Goal: Task Accomplishment & Management: Use online tool/utility

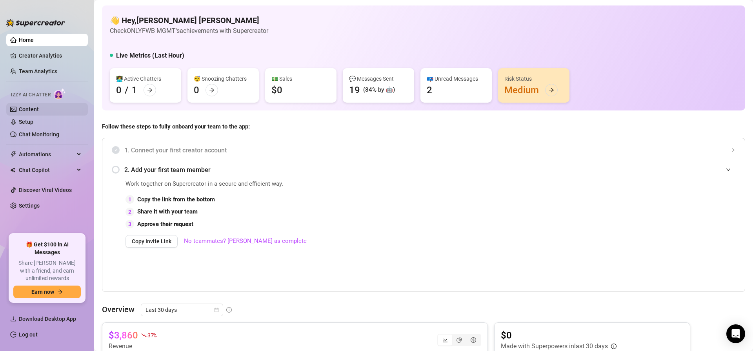
click at [39, 110] on link "Content" at bounding box center [29, 109] width 20 height 6
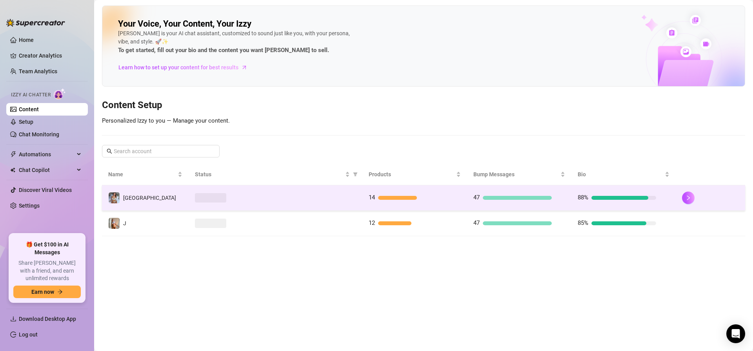
click at [267, 197] on div at bounding box center [275, 197] width 161 height 9
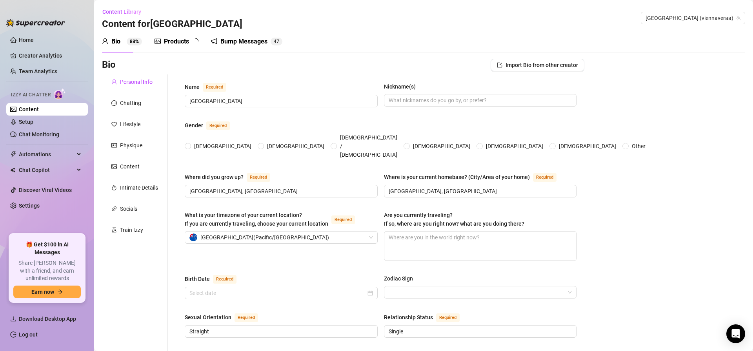
radio input "true"
type input "[DATE]"
click at [141, 225] on div "Train Izzy" at bounding box center [134, 230] width 65 height 15
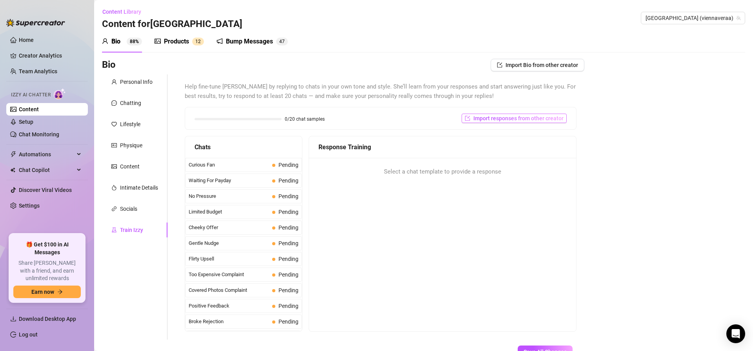
click at [502, 116] on span "Import responses from other creator" at bounding box center [518, 118] width 90 height 6
click at [523, 137] on input "search" at bounding box center [511, 139] width 62 height 12
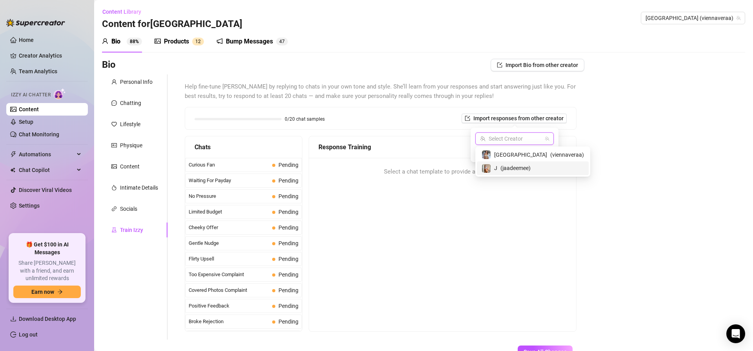
click at [519, 167] on span "( jaadeemee )" at bounding box center [515, 168] width 30 height 9
click at [547, 150] on span "Import" at bounding box center [542, 153] width 16 height 6
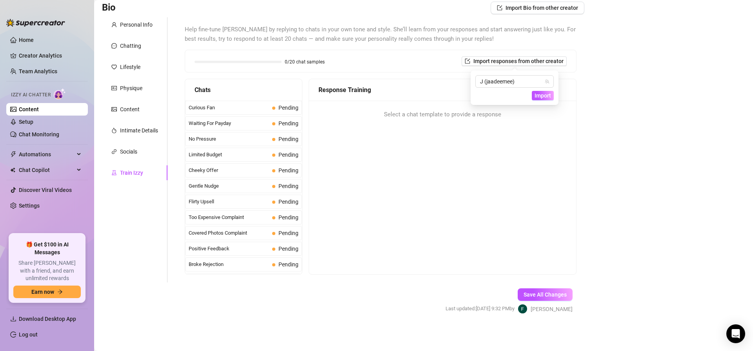
click at [39, 113] on link "Content" at bounding box center [29, 109] width 20 height 6
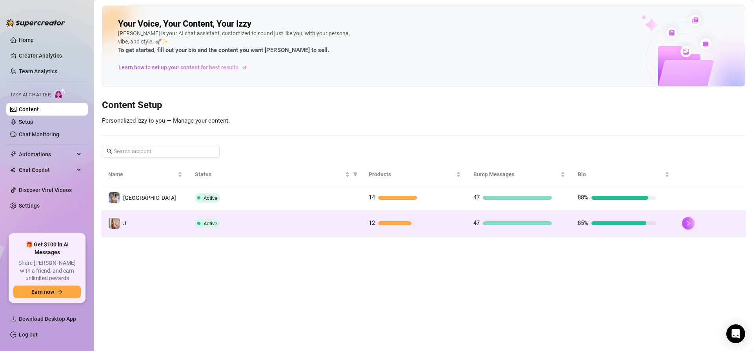
click at [259, 218] on td "Active" at bounding box center [276, 223] width 174 height 25
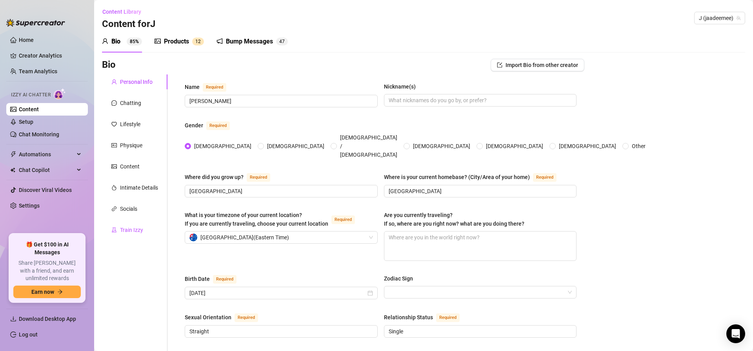
click at [139, 226] on div "Train Izzy" at bounding box center [131, 230] width 23 height 9
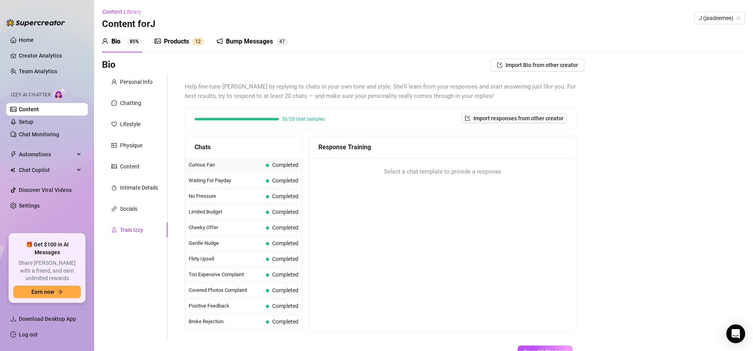
click at [242, 164] on span "Curious Fan" at bounding box center [226, 165] width 74 height 8
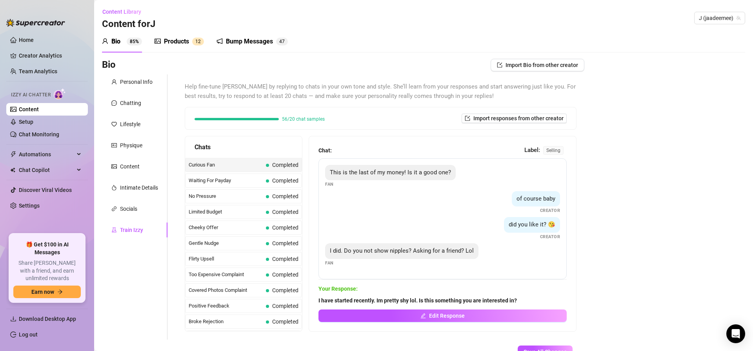
drag, startPoint x: 398, startPoint y: 302, endPoint x: 531, endPoint y: 303, distance: 132.9
click at [531, 303] on span "I have started recently. Im pretty shy lol. Is this something you are intereste…" at bounding box center [442, 300] width 248 height 9
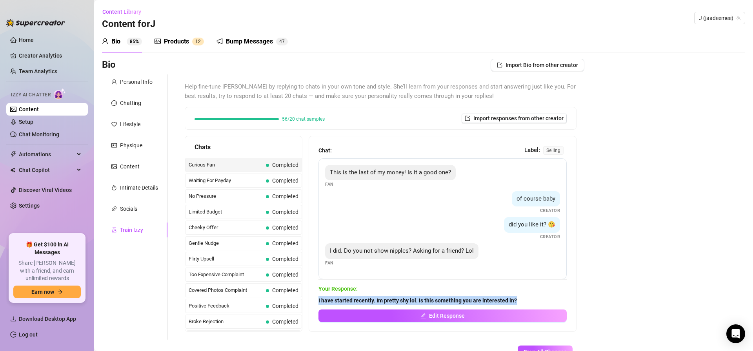
drag, startPoint x: 503, startPoint y: 300, endPoint x: 312, endPoint y: 302, distance: 191.7
click at [310, 302] on div "Chat: Label: selling This is the last of my money! Is it a good one? Fan of cou…" at bounding box center [442, 233] width 267 height 195
copy strong "I have started recently. Im pretty shy lol. Is this something you are intereste…"
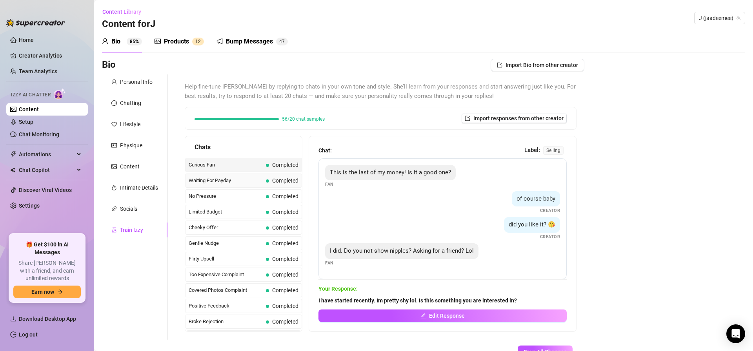
click at [222, 183] on span "Waiting For Payday" at bounding box center [226, 181] width 74 height 8
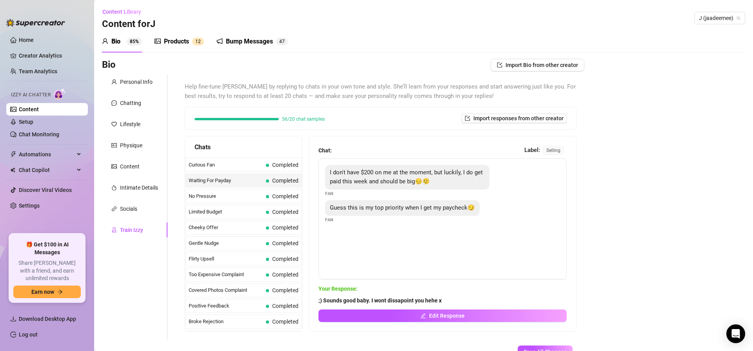
click at [446, 302] on span ";) Sounds good baby. I wont dissapoint you hehe x" at bounding box center [442, 300] width 248 height 9
drag, startPoint x: 433, startPoint y: 302, endPoint x: 310, endPoint y: 303, distance: 123.5
click at [310, 303] on div "Chat: Label: selling I don't have $200 on me at the moment, but luckily, I do g…" at bounding box center [442, 233] width 267 height 195
copy strong ";) Sounds good baby. I wont dissapoint you hehe x"
click at [209, 196] on span "No Pressure" at bounding box center [226, 197] width 74 height 8
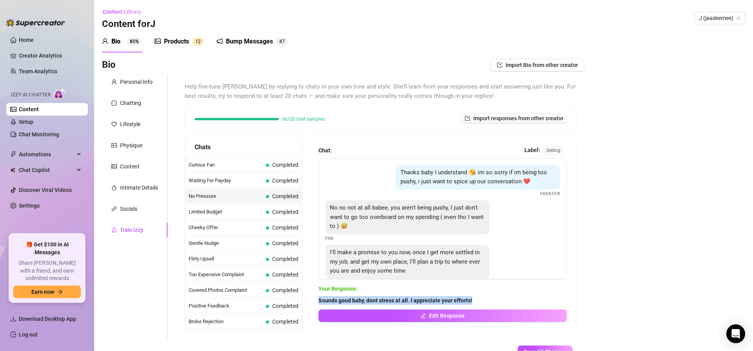
drag, startPoint x: 323, startPoint y: 301, endPoint x: 491, endPoint y: 302, distance: 168.2
click at [478, 303] on div "Chat: Label: selling Thanks baby I understand 😘 im so sorry if im being too pus…" at bounding box center [442, 233] width 267 height 195
copy strong "Sounds good baby, dont stress at all. I appreciate your efforts!"
click at [271, 213] on span "Completed" at bounding box center [282, 212] width 33 height 9
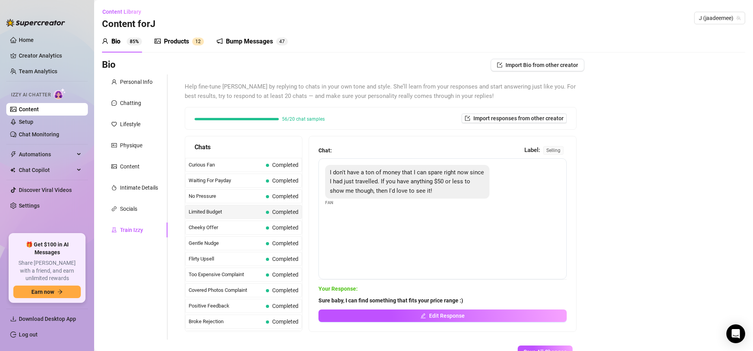
click at [472, 302] on span "Sure baby, I can find something that fits your price range :)" at bounding box center [442, 300] width 248 height 9
drag, startPoint x: 467, startPoint y: 301, endPoint x: 309, endPoint y: 300, distance: 157.6
click at [309, 300] on div "Chat: Label: selling I don't have a ton of money that I can spare right now sin…" at bounding box center [442, 233] width 267 height 195
copy strong "Sure baby, I can find something that fits your price range :)"
click at [261, 229] on span "Cheeky Offer" at bounding box center [226, 228] width 74 height 8
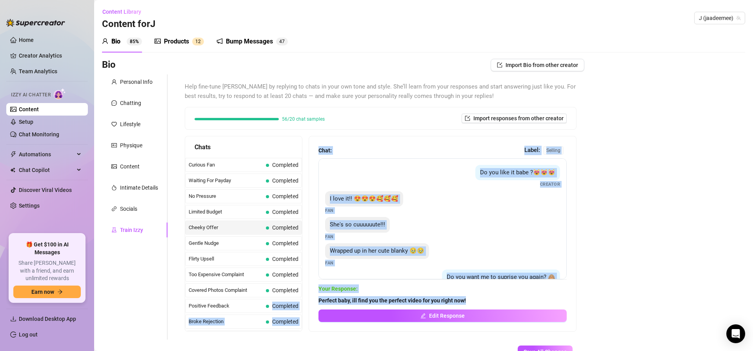
drag, startPoint x: 475, startPoint y: 298, endPoint x: 305, endPoint y: 300, distance: 169.8
click at [305, 300] on div "Chats Curious Fan Completed Waiting For Payday Completed No Pressure Completed …" at bounding box center [381, 234] width 392 height 196
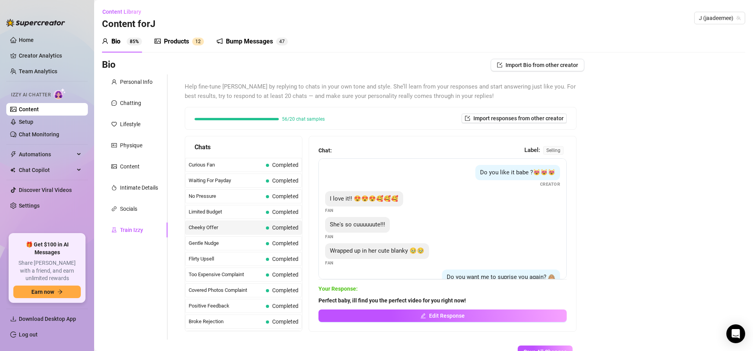
drag, startPoint x: 339, startPoint y: 303, endPoint x: 323, endPoint y: 302, distance: 16.2
click at [337, 303] on strong "Perfect baby, ill find you the perfect video for you right now!" at bounding box center [391, 301] width 147 height 6
drag, startPoint x: 319, startPoint y: 302, endPoint x: 545, endPoint y: 303, distance: 225.5
click at [476, 300] on span "Perfect baby, ill find you the perfect video for you right now!" at bounding box center [442, 300] width 248 height 9
copy strong "Perfect baby, ill find you the perfect video for you right now!"
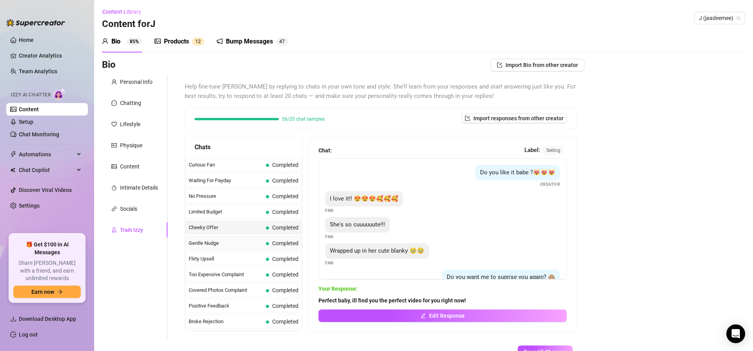
drag, startPoint x: 212, startPoint y: 243, endPoint x: 220, endPoint y: 243, distance: 7.8
click at [212, 243] on span "Gentle Nudge" at bounding box center [226, 244] width 74 height 8
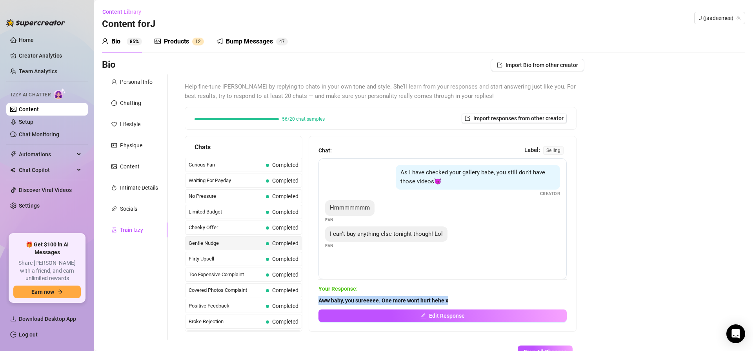
drag, startPoint x: 323, startPoint y: 301, endPoint x: 496, endPoint y: 302, distance: 173.3
click at [464, 300] on div "Chat: Label: selling As I have checked your gallery babe, you still don't have …" at bounding box center [442, 233] width 267 height 195
copy strong "Aww baby, you sureeeee. One more wont hurt hehe x"
click at [239, 258] on span "Flirty Upsell" at bounding box center [226, 259] width 74 height 8
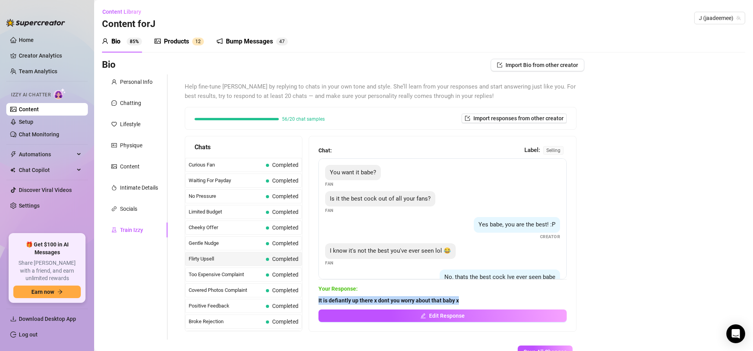
drag, startPoint x: 317, startPoint y: 300, endPoint x: 498, endPoint y: 301, distance: 180.8
click at [491, 301] on div "Chat: Label: selling You want it babe? Fan Is it the best cock out of all your …" at bounding box center [442, 233] width 267 height 195
copy strong "It is defiantly up there x dont you worry about that baby x"
click at [254, 274] on span "Too Expensive Complaint" at bounding box center [226, 275] width 74 height 8
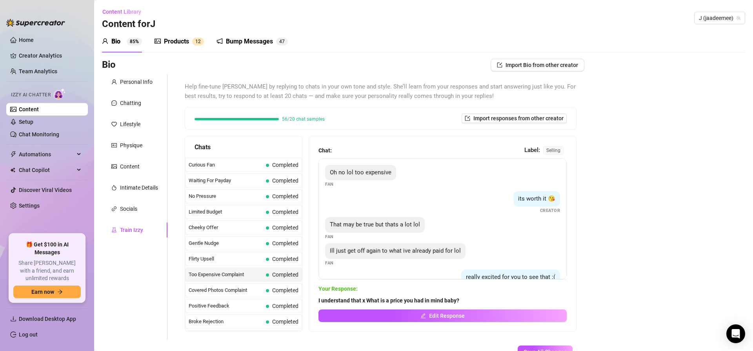
drag, startPoint x: 277, startPoint y: 277, endPoint x: 287, endPoint y: 282, distance: 11.0
click at [277, 277] on span "Completed" at bounding box center [285, 275] width 26 height 6
drag, startPoint x: 323, startPoint y: 302, endPoint x: 543, endPoint y: 302, distance: 220.0
click at [472, 303] on span "I understand that x What is a price you had in mind baby?" at bounding box center [442, 300] width 248 height 9
copy strong "I understand that x What is a price you had in mind baby?"
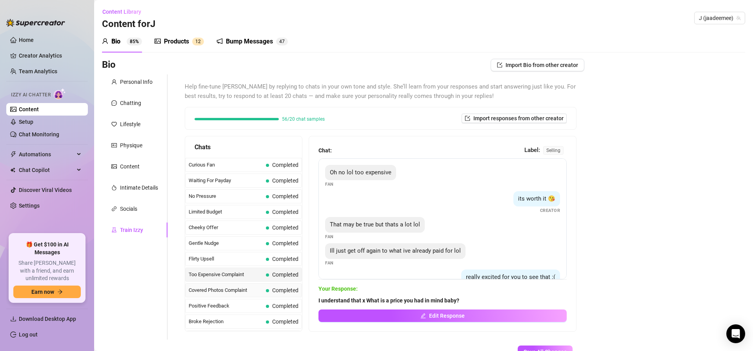
click at [222, 287] on span "Covered Photos Complaint" at bounding box center [226, 291] width 74 height 8
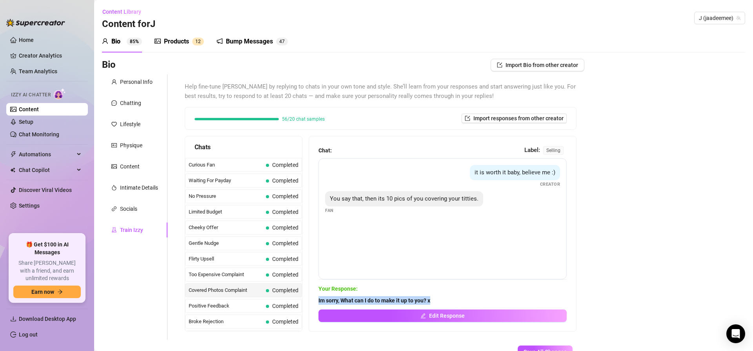
drag, startPoint x: 323, startPoint y: 302, endPoint x: 470, endPoint y: 303, distance: 147.4
click at [451, 302] on span "Im sorry, What can I do to make it up to you? x" at bounding box center [442, 300] width 248 height 9
copy strong "Im sorry, What can I do to make it up to you? x"
click at [253, 304] on span "Positive Feedback" at bounding box center [226, 306] width 74 height 8
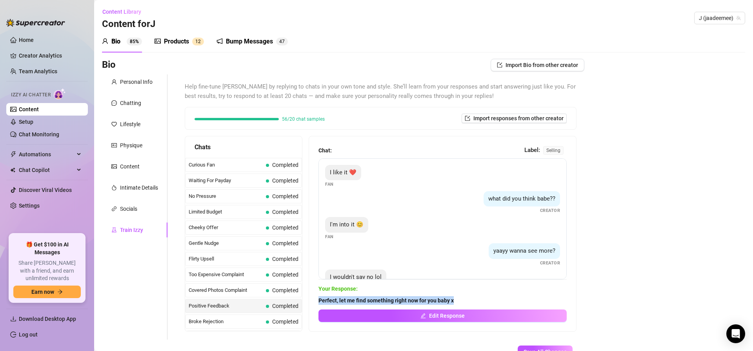
drag, startPoint x: 319, startPoint y: 302, endPoint x: 467, endPoint y: 298, distance: 148.3
click at [467, 298] on div "Chat: Label: selling I like it ❤️ Fan what did you think babe?? Creator I'm int…" at bounding box center [442, 233] width 267 height 195
copy strong "Perfect, let me find something right now for you baby x"
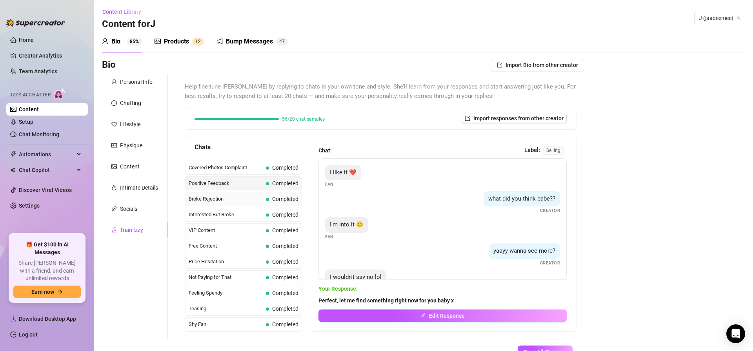
click at [234, 201] on span "Broke Rejection" at bounding box center [226, 199] width 74 height 8
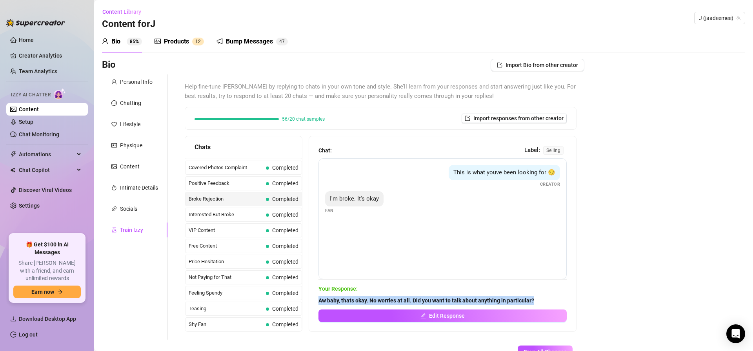
drag, startPoint x: 320, startPoint y: 300, endPoint x: 561, endPoint y: 298, distance: 240.7
click at [560, 298] on span "Aw baby, thats okay. No worries at all. Did you want to talk about anything in …" at bounding box center [442, 300] width 248 height 9
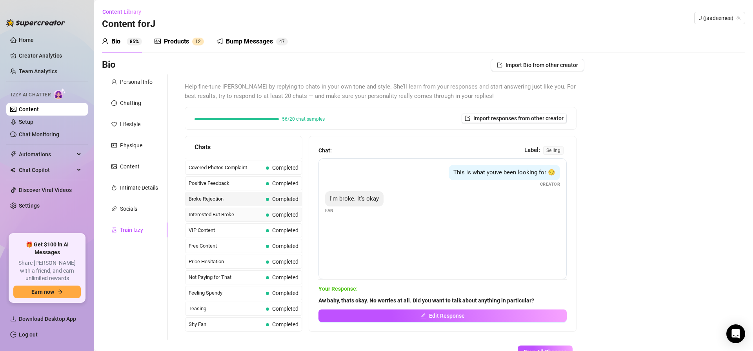
click at [222, 218] on span "Interested But Broke" at bounding box center [226, 215] width 74 height 8
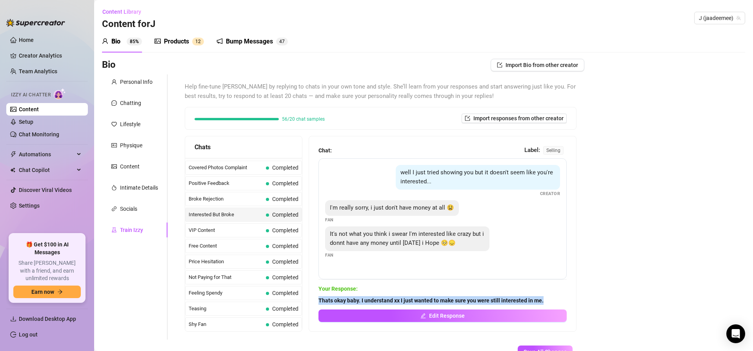
drag, startPoint x: 320, startPoint y: 302, endPoint x: 553, endPoint y: 300, distance: 233.7
click at [552, 300] on span "Thats okay baby. I understand xx I just wanted to make sure you were still inte…" at bounding box center [442, 300] width 248 height 9
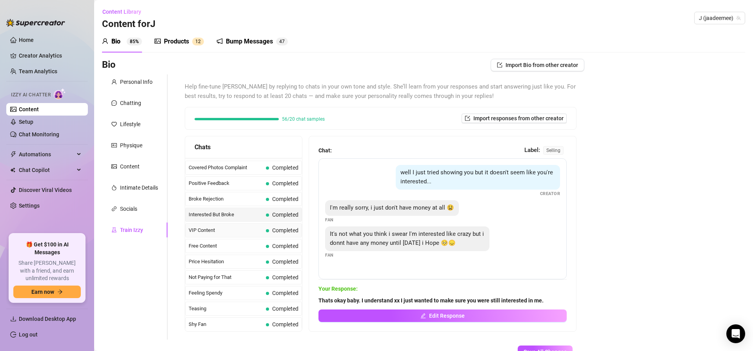
click at [219, 231] on span "VIP Content" at bounding box center [226, 231] width 74 height 8
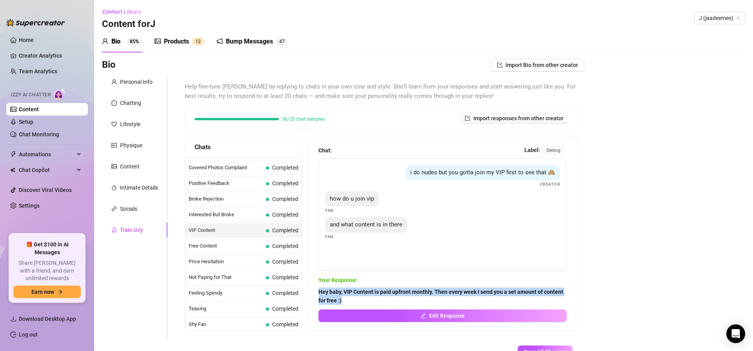
drag, startPoint x: 319, startPoint y: 293, endPoint x: 351, endPoint y: 303, distance: 33.5
click at [350, 303] on div "Chat: Label: selling i do nudes but you gotta join my VIP first to see that 🙈 C…" at bounding box center [442, 233] width 267 height 195
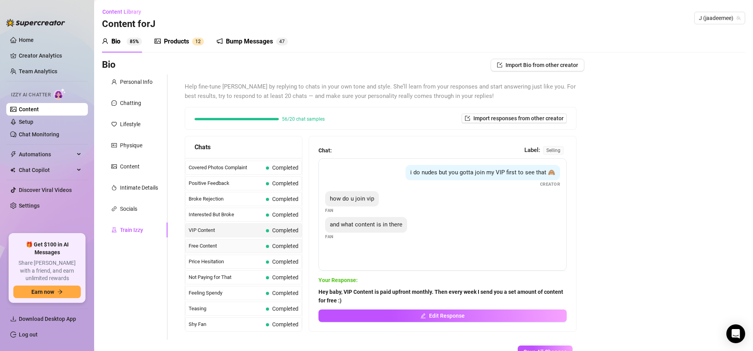
click at [222, 246] on span "Free Content" at bounding box center [226, 246] width 74 height 8
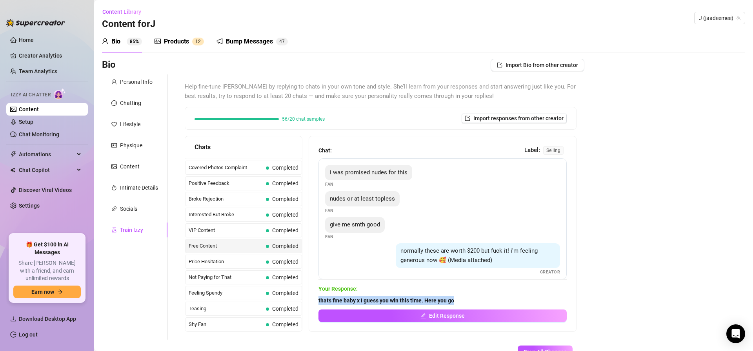
drag, startPoint x: 322, startPoint y: 302, endPoint x: 460, endPoint y: 301, distance: 137.6
click at [460, 302] on div "Chat: Label: selling i was promised nudes for this Fan nudes or at least toples…" at bounding box center [442, 233] width 267 height 195
click at [203, 260] on span "Price Hesitation" at bounding box center [226, 262] width 74 height 8
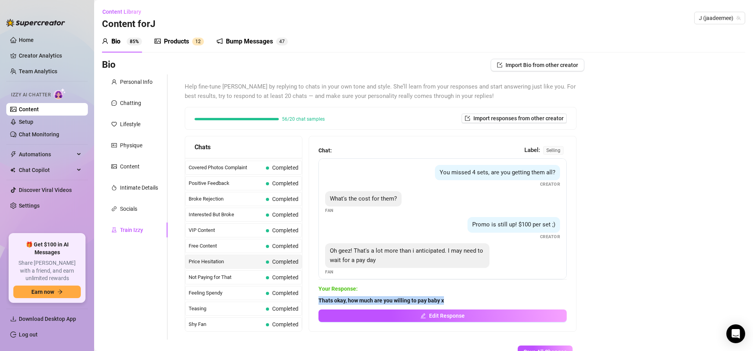
drag, startPoint x: 314, startPoint y: 304, endPoint x: 457, endPoint y: 303, distance: 143.1
click at [457, 303] on div "Chat: Label: selling You missed 4 sets, are you getting them all? Creator What'…" at bounding box center [442, 233] width 267 height 195
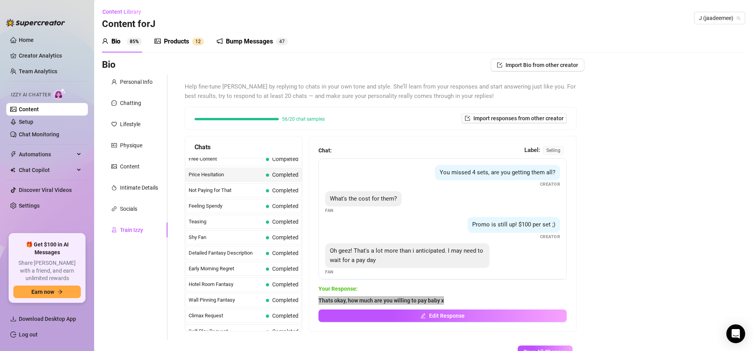
scroll to position [227, 0]
click at [247, 171] on span "Not Paying for That" at bounding box center [226, 174] width 74 height 8
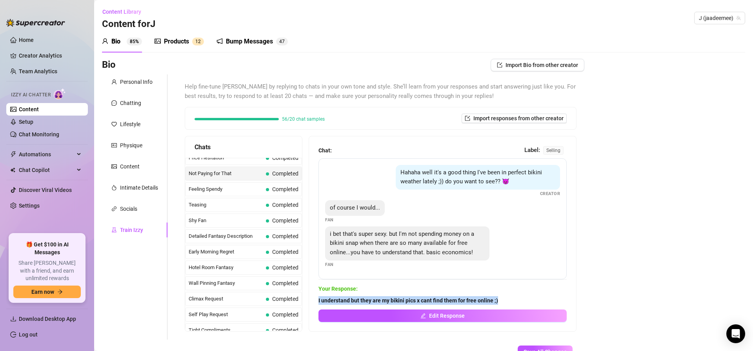
drag, startPoint x: 338, startPoint y: 299, endPoint x: 514, endPoint y: 299, distance: 176.4
click at [512, 298] on div "Chat: Label: selling Hahaha well it's a good thing I've been in perfect bikini …" at bounding box center [442, 233] width 267 height 195
click at [246, 191] on span "Feeling Spendy" at bounding box center [226, 189] width 74 height 8
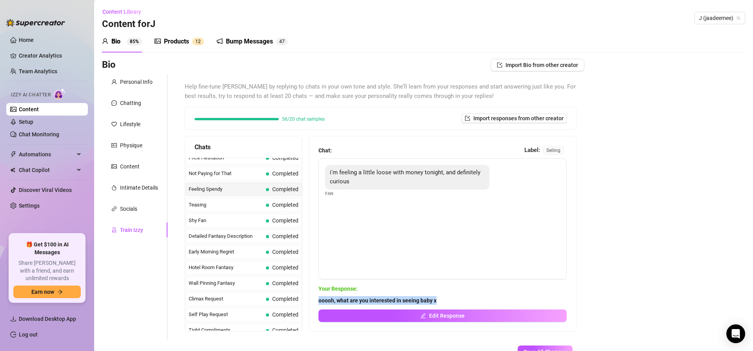
drag, startPoint x: 318, startPoint y: 301, endPoint x: 454, endPoint y: 300, distance: 135.3
click at [450, 300] on span "ooooh, what are you interested in seeing baby x" at bounding box center [442, 300] width 248 height 9
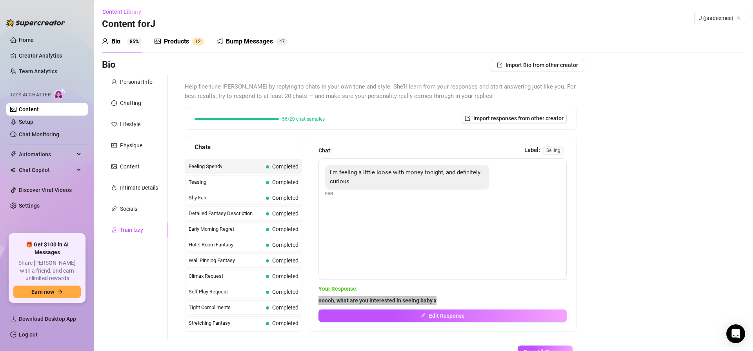
scroll to position [259, 0]
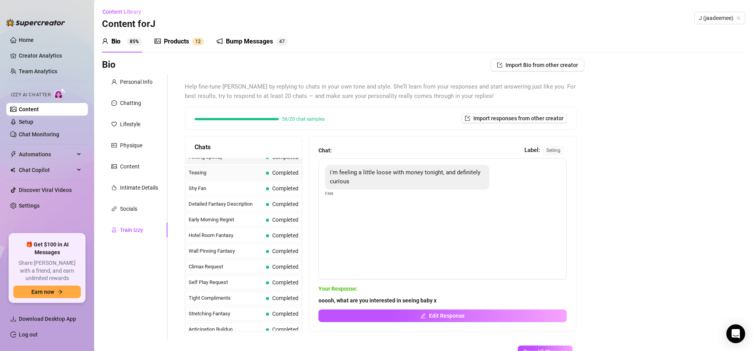
click at [225, 173] on span "Teasing" at bounding box center [226, 173] width 74 height 8
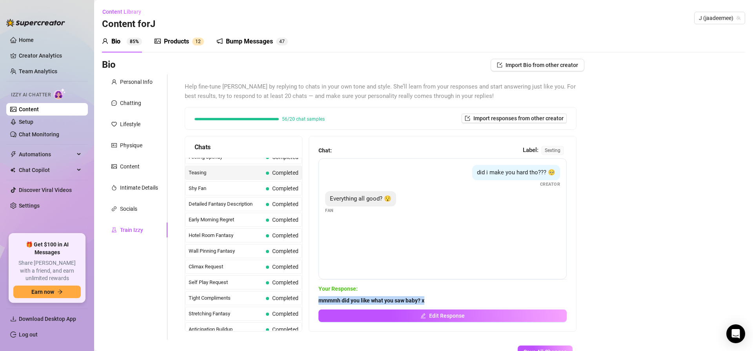
drag, startPoint x: 317, startPoint y: 301, endPoint x: 445, endPoint y: 304, distance: 127.5
click at [436, 304] on div "Chat: Label: sexting did i make you hard tho??? 🥺 Creator Everything all good? …" at bounding box center [442, 233] width 267 height 195
click at [249, 191] on span "Shy Fan" at bounding box center [226, 189] width 74 height 8
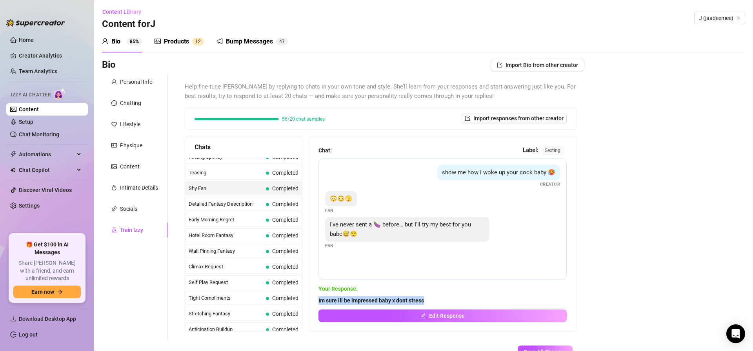
drag, startPoint x: 332, startPoint y: 300, endPoint x: 447, endPoint y: 305, distance: 115.0
click at [442, 304] on div "Chat: Label: sexting show me how i woke up your cock baby 🥵 Creator 😳😳🫣 Fan I'v…" at bounding box center [442, 233] width 267 height 195
click at [249, 202] on span "Detailed Fantasy Description" at bounding box center [226, 204] width 74 height 8
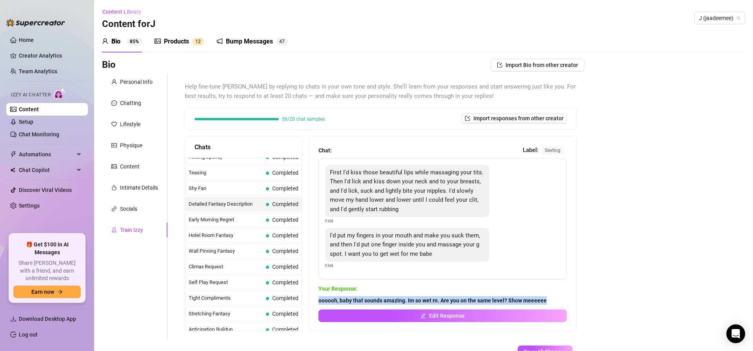
drag, startPoint x: 339, startPoint y: 301, endPoint x: 560, endPoint y: 300, distance: 220.4
click at [560, 300] on span "oooooh, baby that sounds amazing. Im so wet rn. Are you on the same level? Show…" at bounding box center [442, 300] width 248 height 9
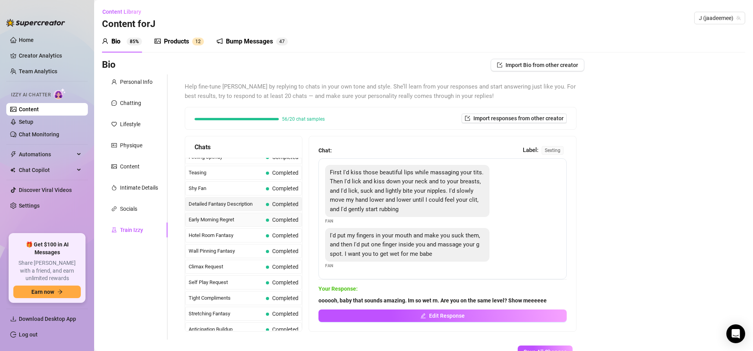
drag, startPoint x: 216, startPoint y: 219, endPoint x: 220, endPoint y: 220, distance: 4.0
click at [216, 219] on span "Early Morning Regret" at bounding box center [226, 220] width 74 height 8
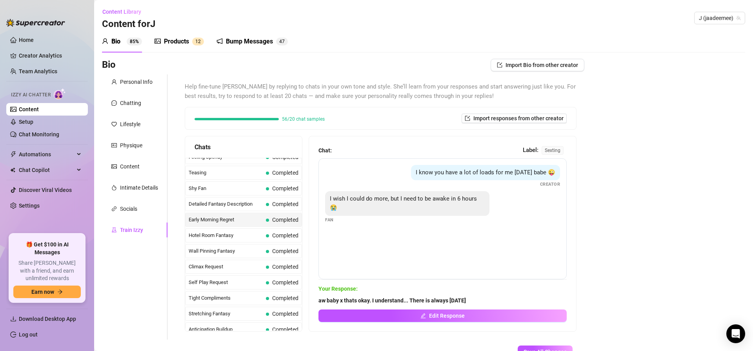
drag, startPoint x: 340, startPoint y: 300, endPoint x: 501, endPoint y: 300, distance: 160.8
click at [501, 300] on div "Chat: Label: sexting I know you have a lot of loads for me [DATE] babe 😜 Creato…" at bounding box center [442, 233] width 267 height 195
click at [221, 236] on span "Hotel Room Fantasy" at bounding box center [226, 236] width 74 height 8
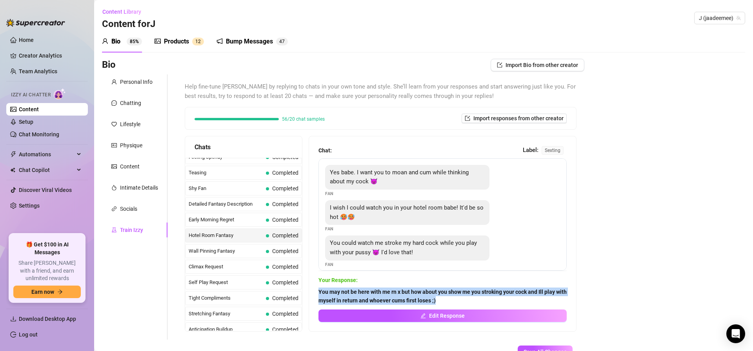
drag, startPoint x: 329, startPoint y: 290, endPoint x: 504, endPoint y: 308, distance: 176.2
click at [465, 303] on div "Chat: Label: sexting Yes babe. I want you to moan and cum while thinking about …" at bounding box center [442, 233] width 267 height 195
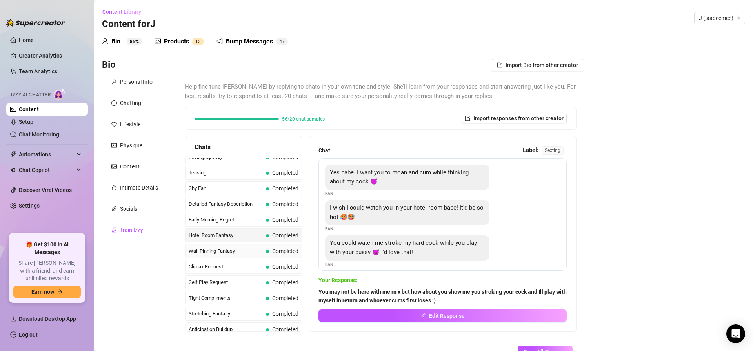
click at [204, 252] on span "Wall Pinning Fantasy" at bounding box center [226, 251] width 74 height 8
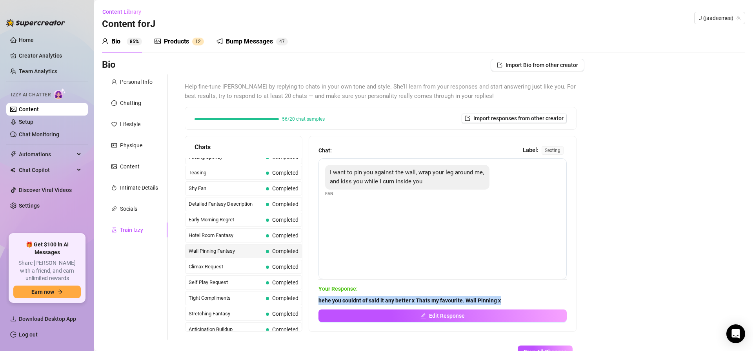
drag, startPoint x: 321, startPoint y: 303, endPoint x: 555, endPoint y: 303, distance: 234.5
click at [517, 302] on span "hehe you couldnt of said it any better x Thats my favourite. Wall Pinning x" at bounding box center [442, 300] width 248 height 9
click at [213, 266] on span "Climax Request" at bounding box center [226, 267] width 74 height 8
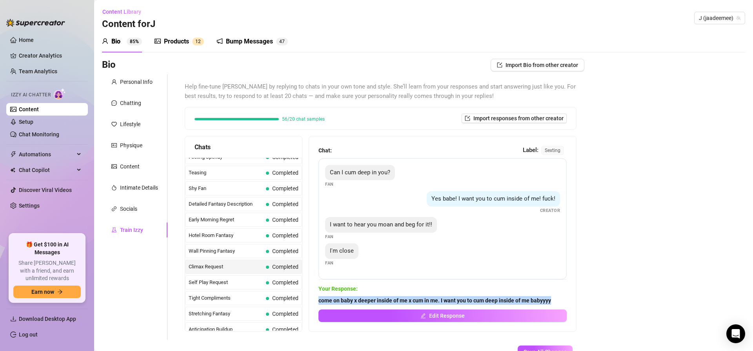
drag, startPoint x: 317, startPoint y: 299, endPoint x: 589, endPoint y: 300, distance: 272.1
click at [589, 300] on div "Bio Import Bio from other creator Personal Info Chatting Lifestyle Physique Con…" at bounding box center [423, 222] width 643 height 326
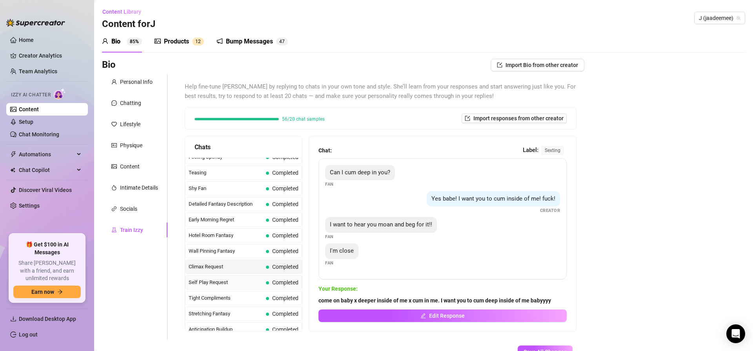
click at [225, 283] on span "Self Play Request" at bounding box center [226, 283] width 74 height 8
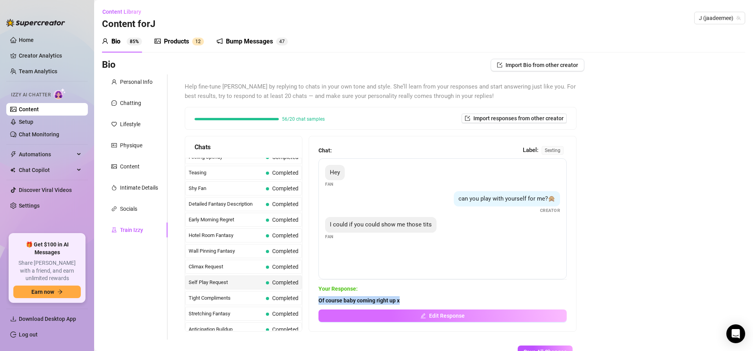
drag, startPoint x: 319, startPoint y: 300, endPoint x: 549, endPoint y: 311, distance: 230.4
click at [425, 302] on div "Chat: Label: sexting Hey Fan can you play with yourself for me?🙊 Creator I coul…" at bounding box center [442, 233] width 267 height 195
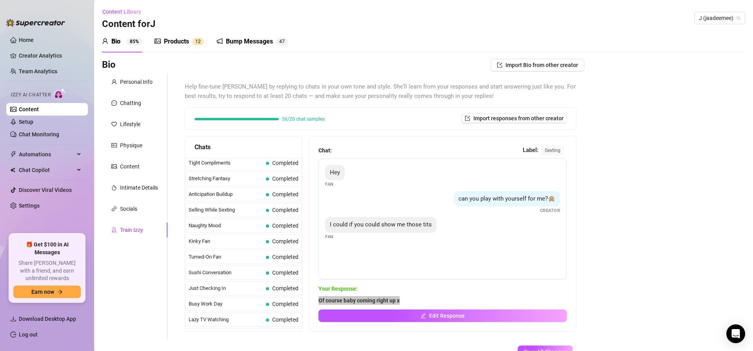
scroll to position [394, 0]
click at [228, 162] on span "Tight Compliments" at bounding box center [226, 163] width 74 height 8
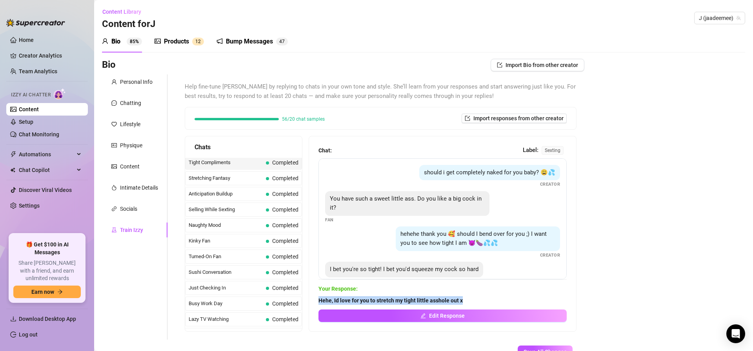
drag, startPoint x: 324, startPoint y: 302, endPoint x: 480, endPoint y: 299, distance: 156.5
click at [481, 299] on span "Hehe, Id love for you to stretch my tight little asshole out x" at bounding box center [442, 300] width 248 height 9
drag, startPoint x: 212, startPoint y: 179, endPoint x: 221, endPoint y: 181, distance: 8.9
click at [212, 179] on span "Stretching Fantasy" at bounding box center [226, 178] width 74 height 8
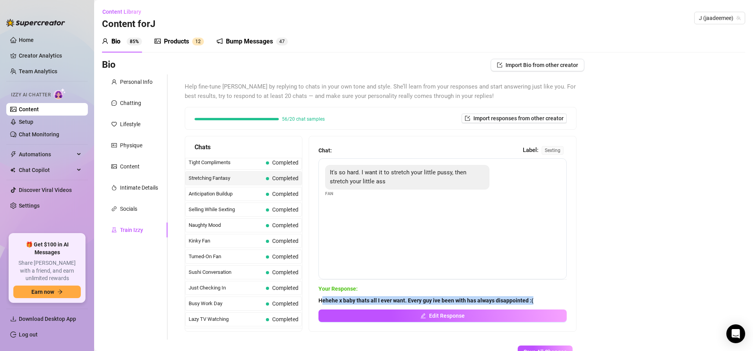
drag, startPoint x: 321, startPoint y: 299, endPoint x: 550, endPoint y: 301, distance: 229.4
click at [550, 301] on span "Hehehe x baby thats all I ever want. Every guy ive been with has always disappo…" at bounding box center [442, 300] width 248 height 9
click at [204, 194] on span "Anticipation Buildup" at bounding box center [226, 194] width 74 height 8
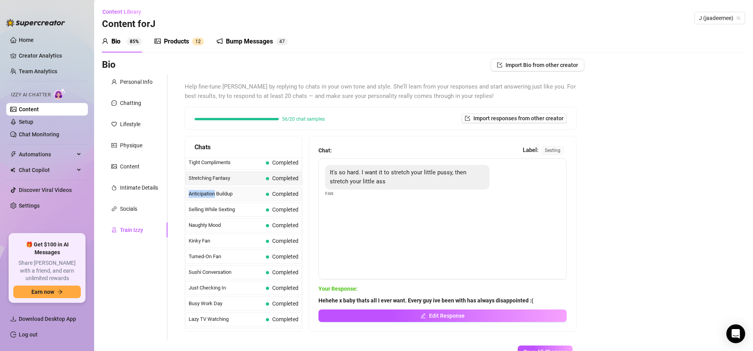
click at [204, 194] on span "Anticipation Buildup" at bounding box center [226, 194] width 74 height 8
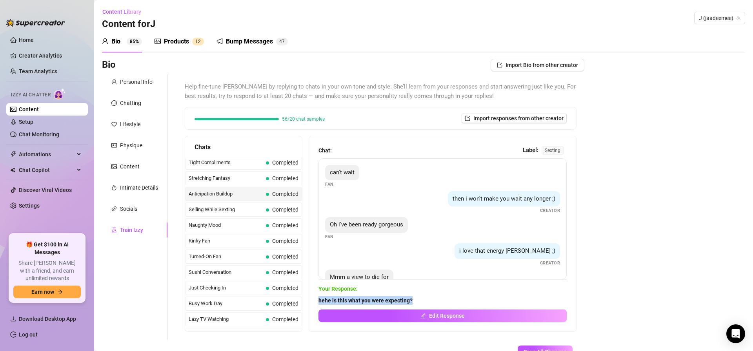
drag, startPoint x: 322, startPoint y: 298, endPoint x: 438, endPoint y: 300, distance: 116.5
click at [438, 300] on span "hehe is this what you were expecting?" at bounding box center [442, 300] width 248 height 9
click at [213, 209] on span "Selling While Sexting" at bounding box center [226, 210] width 74 height 8
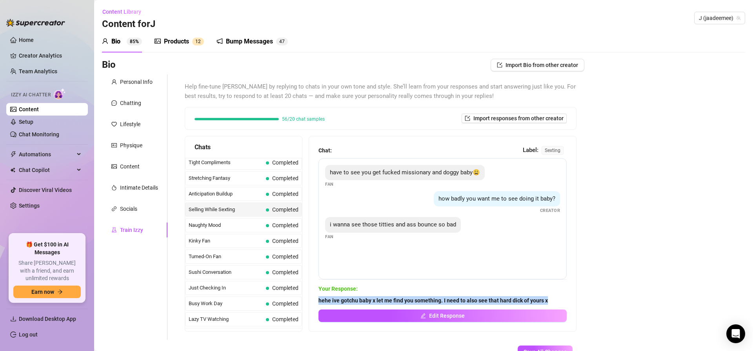
drag, startPoint x: 344, startPoint y: 302, endPoint x: 575, endPoint y: 300, distance: 231.0
click at [569, 298] on div "Chat: Label: sexting have to see you get fucked missionary and doggy baby😩 Fan …" at bounding box center [442, 233] width 267 height 195
click at [596, 300] on div "Bio Import Bio from other creator Personal Info Chatting Lifestyle Physique Con…" at bounding box center [423, 222] width 643 height 326
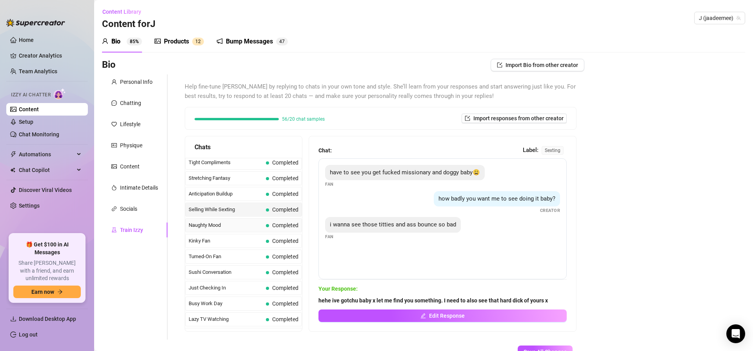
click at [207, 227] on span "Naughty Mood" at bounding box center [226, 226] width 74 height 8
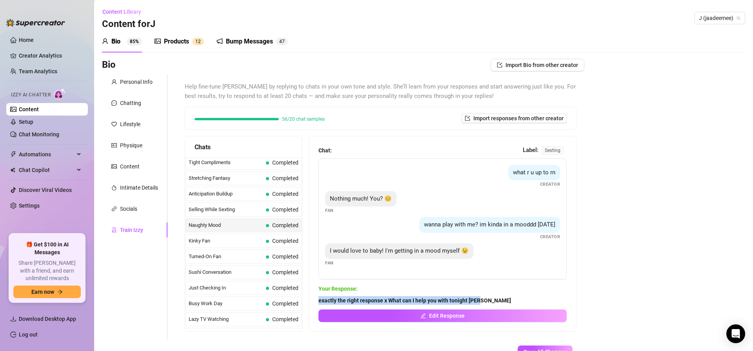
drag, startPoint x: 323, startPoint y: 300, endPoint x: 503, endPoint y: 303, distance: 180.0
click at [503, 303] on span "exactly the right response x What can I help you with tonight [PERSON_NAME]" at bounding box center [442, 300] width 248 height 9
click at [216, 241] on span "Kinky Fan" at bounding box center [226, 241] width 74 height 8
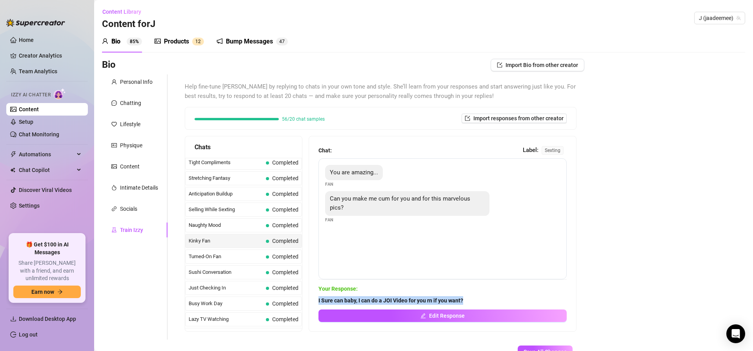
drag, startPoint x: 343, startPoint y: 305, endPoint x: 493, endPoint y: 301, distance: 150.2
click at [492, 301] on div "Chat: Label: sexting You are amazing... Fan Can you make me cum for you and for…" at bounding box center [442, 233] width 267 height 195
click at [209, 258] on span "Turned-On Fan" at bounding box center [226, 257] width 74 height 8
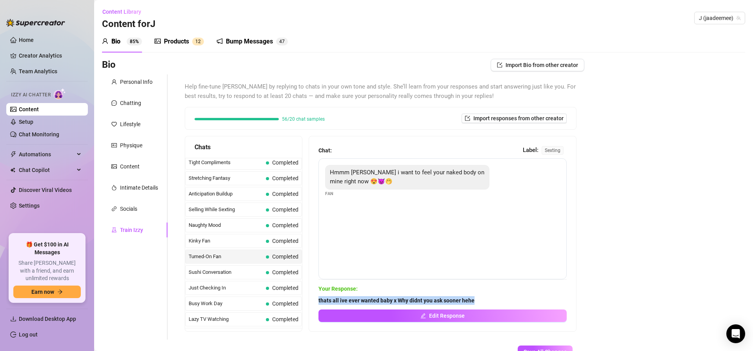
drag, startPoint x: 318, startPoint y: 302, endPoint x: 493, endPoint y: 303, distance: 174.9
click at [492, 303] on span "thats all ive ever wanted baby x Why didnt you ask sooner hehe" at bounding box center [442, 300] width 248 height 9
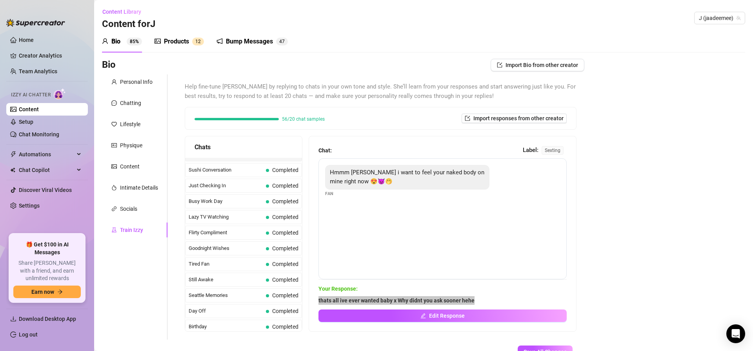
scroll to position [495, 0]
click at [263, 173] on div "Sushi Conversation Completed" at bounding box center [243, 172] width 117 height 14
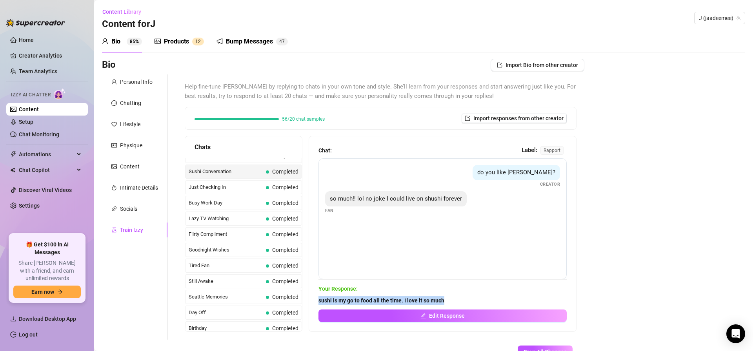
drag, startPoint x: 326, startPoint y: 299, endPoint x: 474, endPoint y: 297, distance: 147.8
click at [474, 300] on span "sushi is my go to food all the time. I love it so much" at bounding box center [442, 300] width 248 height 9
click at [234, 187] on span "Just Checking In" at bounding box center [226, 187] width 74 height 8
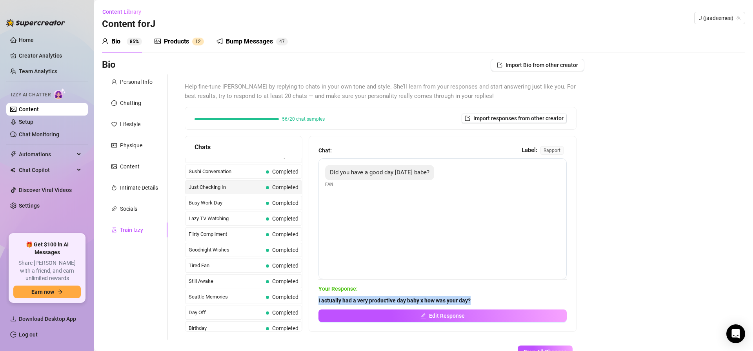
drag, startPoint x: 330, startPoint y: 301, endPoint x: 505, endPoint y: 302, distance: 175.3
click at [504, 303] on div "Chat: Label: rapport Did you have a good day [DATE] babe? Fan Your Response: I …" at bounding box center [442, 233] width 267 height 195
click at [220, 203] on span "Busy Work Day" at bounding box center [226, 203] width 74 height 8
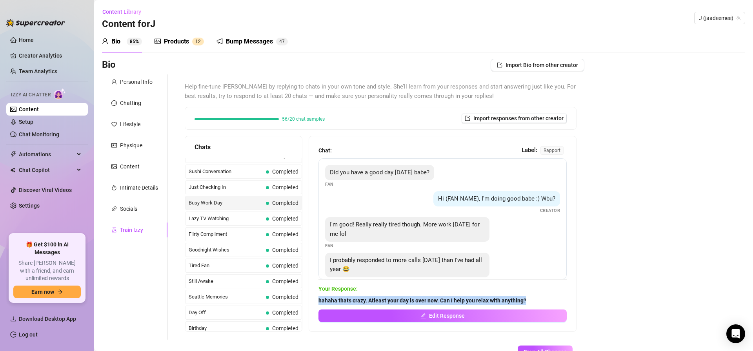
drag, startPoint x: 379, startPoint y: 304, endPoint x: 553, endPoint y: 300, distance: 174.5
click at [553, 301] on div "Chat: Label: rapport Did you have a good day [DATE] babe? Fan Hi (FAN NAME), I'…" at bounding box center [442, 233] width 267 height 195
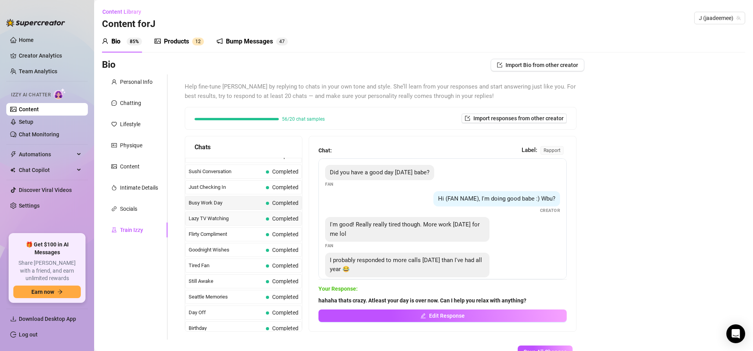
click at [220, 216] on span "Lazy TV Watching" at bounding box center [226, 219] width 74 height 8
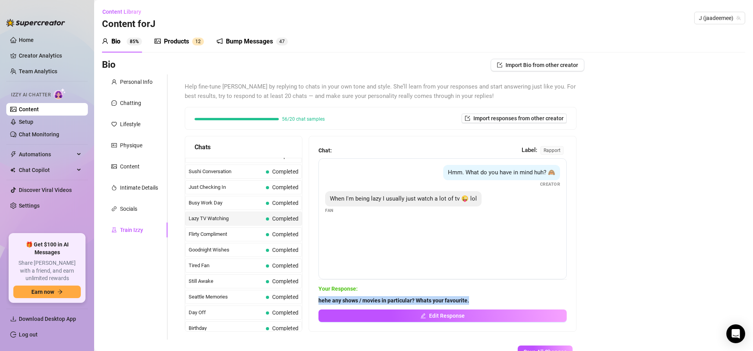
drag, startPoint x: 332, startPoint y: 302, endPoint x: 512, endPoint y: 305, distance: 180.4
click at [510, 305] on div "Chat: Label: rapport Hmm. What do you have in mind huh? 🙈 Creator When I'm bein…" at bounding box center [442, 233] width 267 height 195
click at [245, 232] on span "Flirty Compliment" at bounding box center [226, 235] width 74 height 8
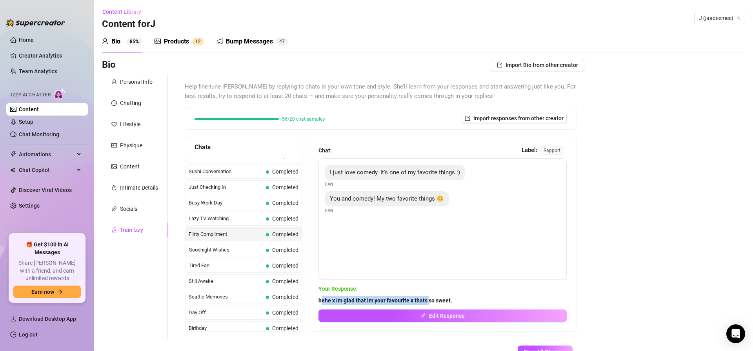
drag, startPoint x: 322, startPoint y: 300, endPoint x: 429, endPoint y: 303, distance: 106.7
click at [429, 303] on strong "hehe x Im glad that im your favourite x thats so sweet." at bounding box center [385, 301] width 134 height 6
drag, startPoint x: 399, startPoint y: 298, endPoint x: 387, endPoint y: 297, distance: 12.6
click at [399, 298] on strong "hehe x Im glad that im your favourite x thats so sweet." at bounding box center [385, 301] width 134 height 6
drag, startPoint x: 334, startPoint y: 300, endPoint x: 460, endPoint y: 304, distance: 125.5
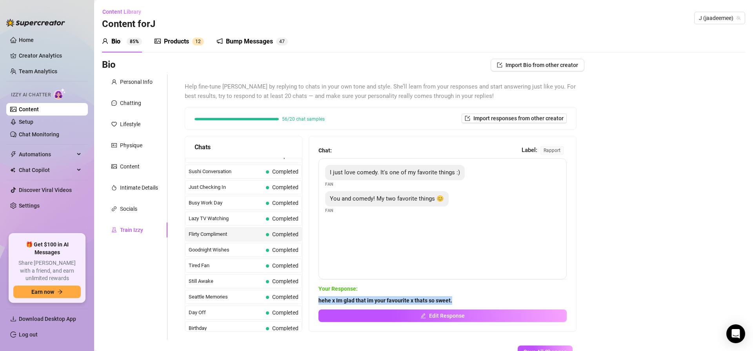
click at [459, 301] on div "Chat: Label: rapport I just love comedy. It's one of my favorite things :) Fan …" at bounding box center [442, 233] width 267 height 195
click at [262, 252] on span "Goodnight Wishes" at bounding box center [226, 250] width 74 height 8
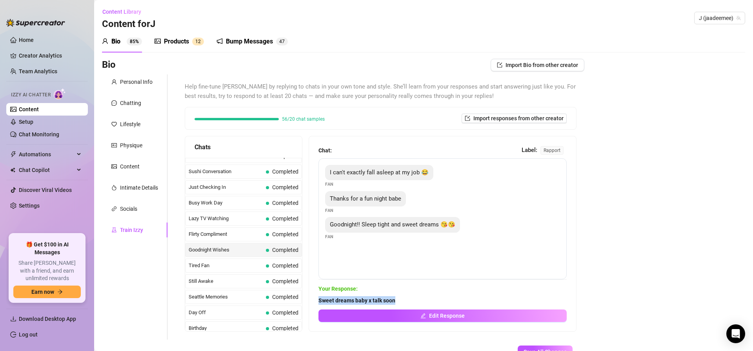
drag, startPoint x: 319, startPoint y: 300, endPoint x: 419, endPoint y: 303, distance: 99.6
click at [418, 303] on span "Sweet dreams baby x talk soon" at bounding box center [442, 300] width 248 height 9
click at [266, 263] on span "Completed" at bounding box center [282, 266] width 33 height 9
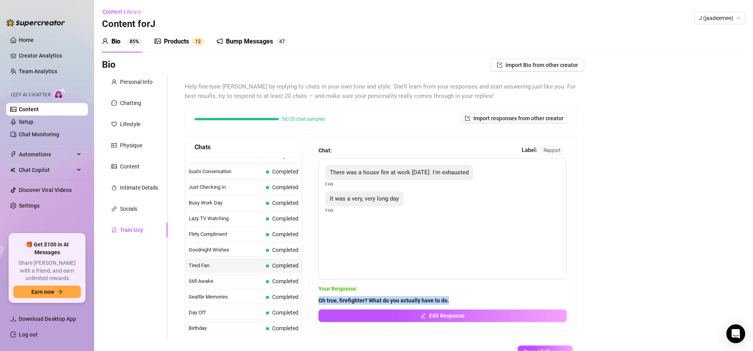
drag, startPoint x: 319, startPoint y: 300, endPoint x: 478, endPoint y: 301, distance: 158.8
click at [478, 301] on span "Oh true, firefighter? What do you actually have to do." at bounding box center [442, 300] width 248 height 9
click at [228, 280] on span "Still Awake" at bounding box center [226, 282] width 74 height 8
drag, startPoint x: 323, startPoint y: 301, endPoint x: 569, endPoint y: 300, distance: 246.6
click at [569, 300] on div "Chat: Label: rapport Yeah probably. I don't feel like sleeping yet though Fan D…" at bounding box center [442, 233] width 267 height 195
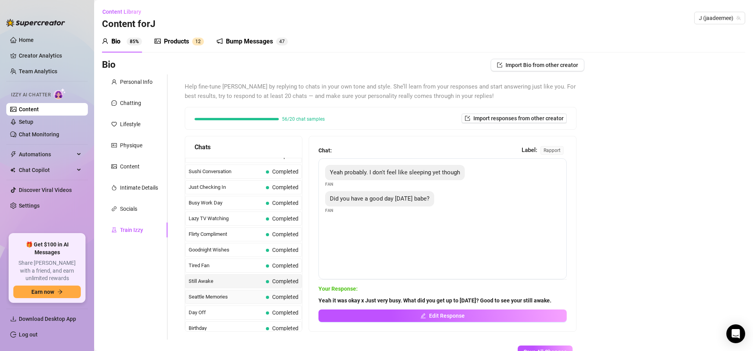
drag, startPoint x: 237, startPoint y: 300, endPoint x: 242, endPoint y: 299, distance: 5.5
click at [237, 300] on span "Seattle Memories" at bounding box center [226, 297] width 74 height 8
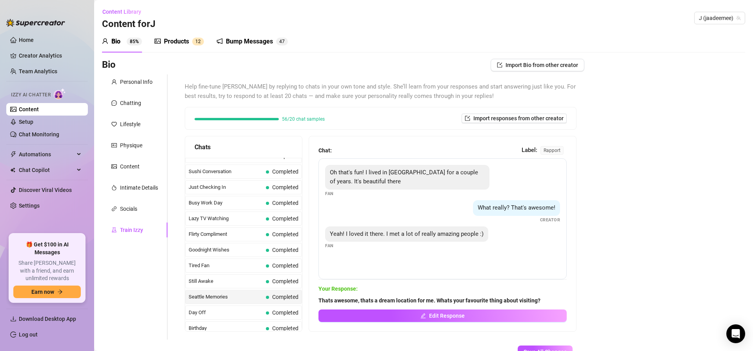
drag, startPoint x: 333, startPoint y: 300, endPoint x: 573, endPoint y: 295, distance: 240.0
click at [570, 295] on div "Chat: Label: rapport Oh that's fun! I lived in [GEOGRAPHIC_DATA] for a couple o…" at bounding box center [442, 233] width 267 height 195
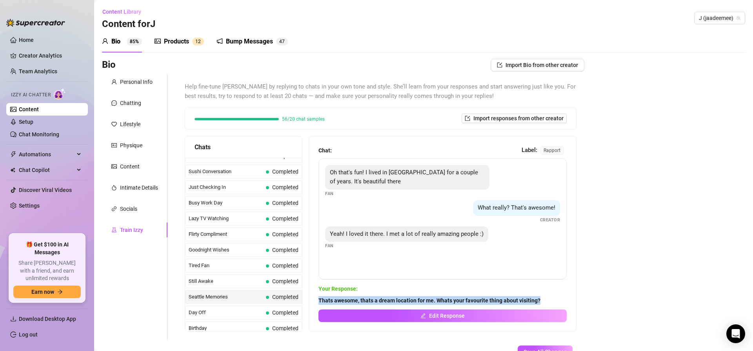
drag, startPoint x: 527, startPoint y: 299, endPoint x: 313, endPoint y: 298, distance: 214.1
click at [312, 298] on div "Chat: Label: rapport Oh that's fun! I lived in [GEOGRAPHIC_DATA] for a couple o…" at bounding box center [442, 233] width 267 height 195
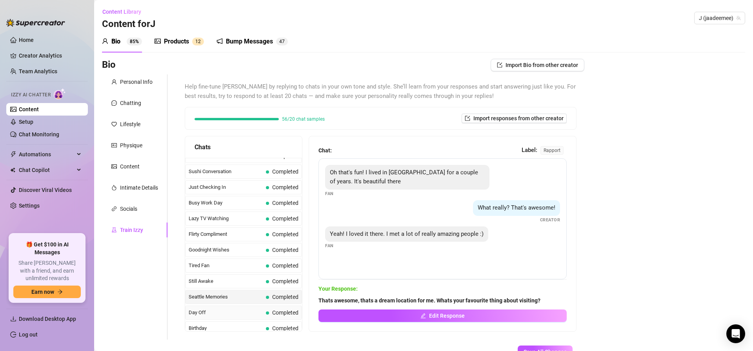
click at [262, 312] on span "Day Off" at bounding box center [226, 313] width 74 height 8
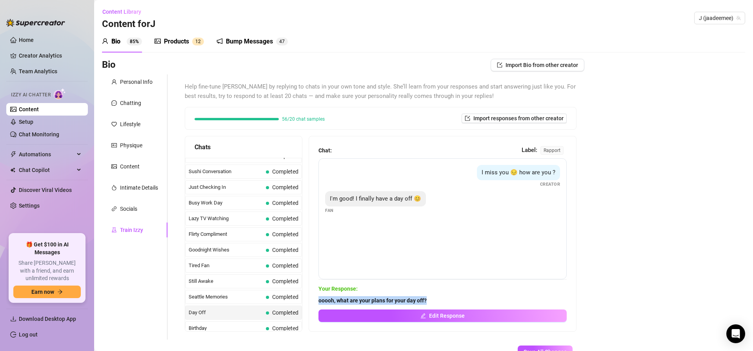
drag, startPoint x: 326, startPoint y: 298, endPoint x: 446, endPoint y: 300, distance: 120.0
click at [445, 300] on span "ooooh, what are your plans for your day off?" at bounding box center [442, 300] width 248 height 9
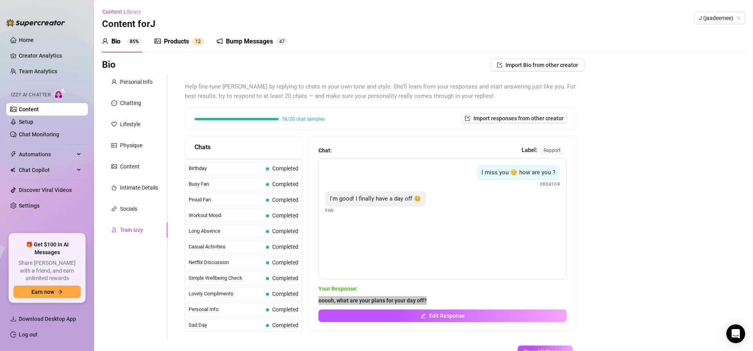
scroll to position [659, 0]
click at [270, 163] on span "Completed" at bounding box center [282, 164] width 33 height 9
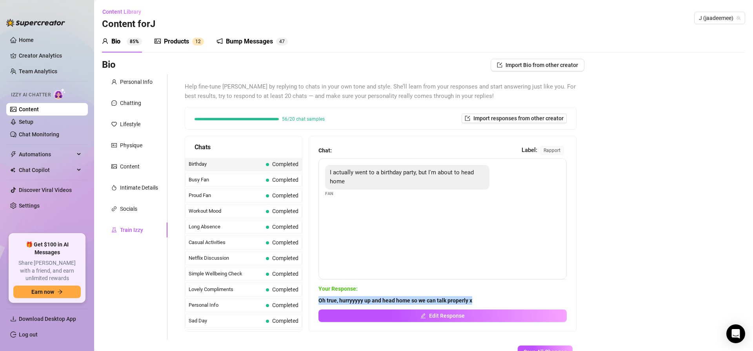
drag, startPoint x: 357, startPoint y: 302, endPoint x: 489, endPoint y: 300, distance: 132.5
click at [487, 302] on div "Chat: Label: rapport I actually went to a birthday party, but I'm about to head…" at bounding box center [442, 233] width 267 height 195
click at [262, 179] on span "Busy Fan" at bounding box center [226, 180] width 74 height 8
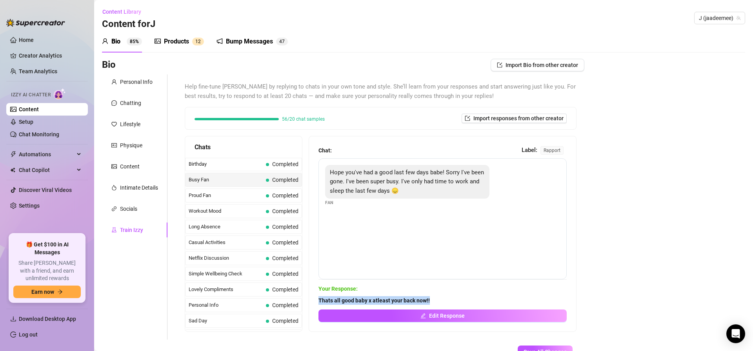
drag, startPoint x: 343, startPoint y: 302, endPoint x: 441, endPoint y: 301, distance: 98.0
click at [440, 302] on span "Thats all good baby x atleast your back now!!" at bounding box center [442, 300] width 248 height 9
click at [225, 196] on span "Proud Fan" at bounding box center [226, 196] width 74 height 8
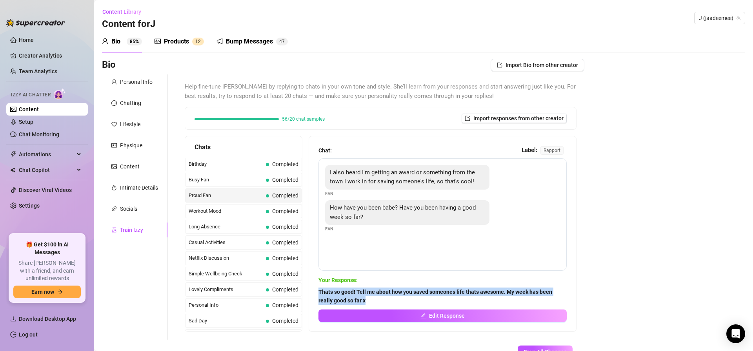
drag, startPoint x: 364, startPoint y: 297, endPoint x: 400, endPoint y: 303, distance: 36.6
click at [399, 303] on span "Thats so good! Tell me about how you saved someones life thats awesome. My week…" at bounding box center [442, 296] width 248 height 17
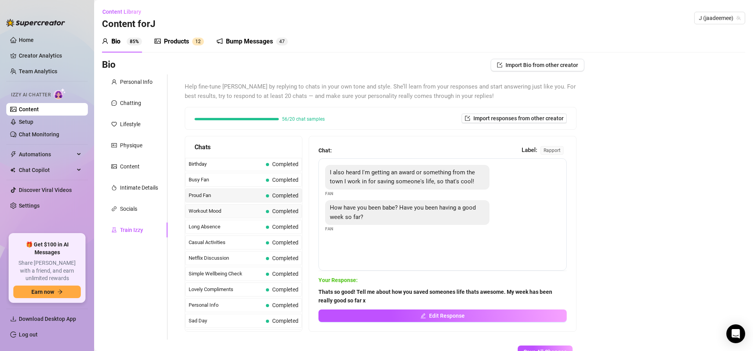
click at [206, 211] on span "Workout Mood" at bounding box center [226, 211] width 74 height 8
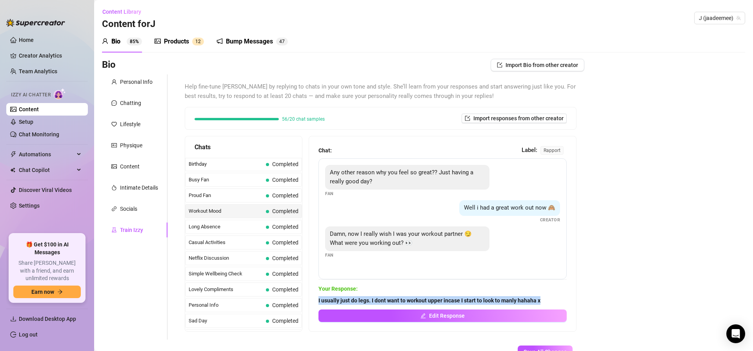
drag, startPoint x: 327, startPoint y: 302, endPoint x: 550, endPoint y: 300, distance: 223.1
click at [550, 302] on div "Chat: Label: rapport Any other reason why you feel so great?? Just having a rea…" at bounding box center [442, 233] width 267 height 195
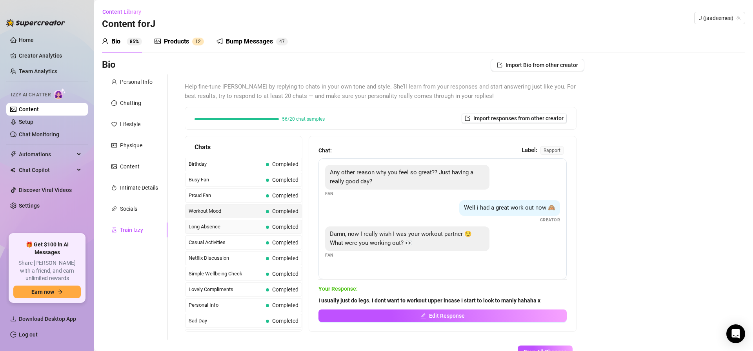
click at [237, 227] on span "Long Absence" at bounding box center [226, 227] width 74 height 8
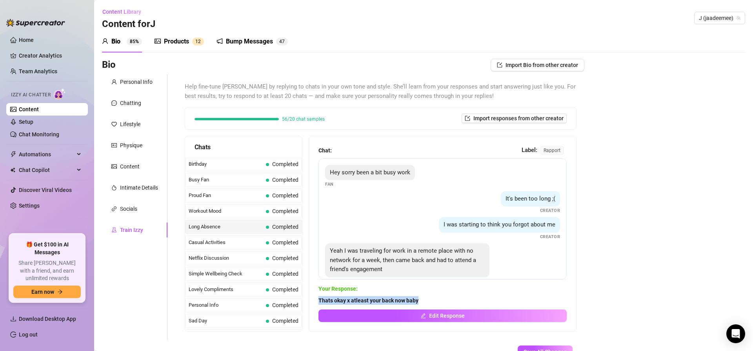
drag, startPoint x: 340, startPoint y: 299, endPoint x: 461, endPoint y: 296, distance: 120.4
click at [460, 296] on div "Chat: Label: rapport Hey sorry been a bit busy work Fan It's been too long ;( C…" at bounding box center [442, 233] width 267 height 195
click at [243, 241] on span "Casual Activities" at bounding box center [226, 243] width 74 height 8
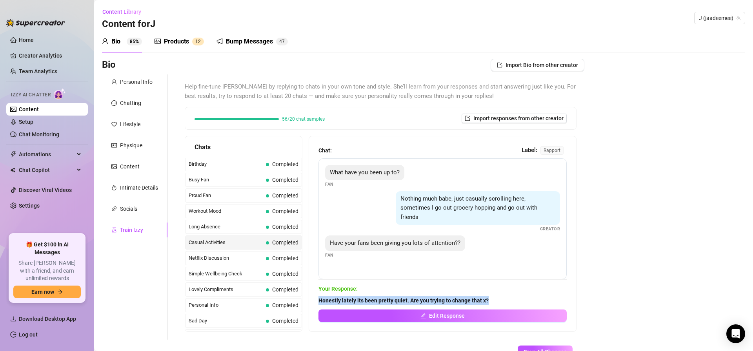
drag, startPoint x: 318, startPoint y: 302, endPoint x: 505, endPoint y: 298, distance: 187.1
click at [502, 300] on div "Chat: Label: rapport What have you been up to? Fan Nothing much babe, just casu…" at bounding box center [442, 233] width 267 height 195
click at [229, 261] on span "Netflix Discussion" at bounding box center [226, 258] width 74 height 8
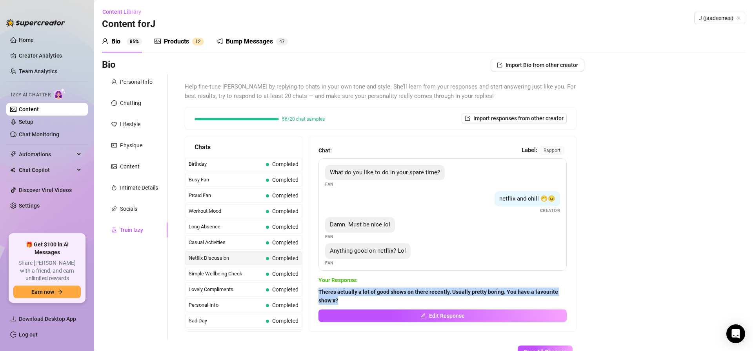
drag, startPoint x: 321, startPoint y: 293, endPoint x: 359, endPoint y: 302, distance: 39.3
click at [357, 302] on div "Chat: Label: rapport What do you like to do in your spare time? Fan netflix and…" at bounding box center [442, 233] width 267 height 195
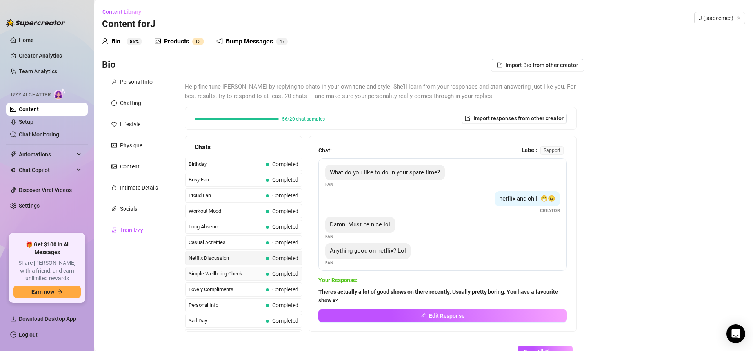
click at [235, 276] on span "Simple Wellbeing Check" at bounding box center [226, 274] width 74 height 8
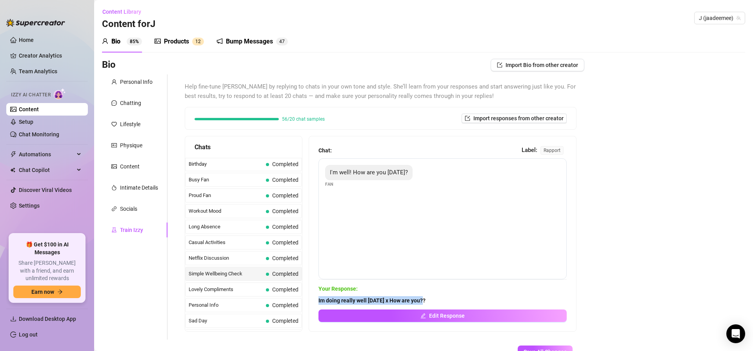
drag, startPoint x: 326, startPoint y: 300, endPoint x: 443, endPoint y: 302, distance: 117.3
click at [443, 302] on span "Im doing really well [DATE] x How are you??" at bounding box center [442, 300] width 248 height 9
click at [221, 290] on span "Lovely Compliments" at bounding box center [226, 290] width 74 height 8
drag, startPoint x: 318, startPoint y: 301, endPoint x: 441, endPoint y: 303, distance: 123.1
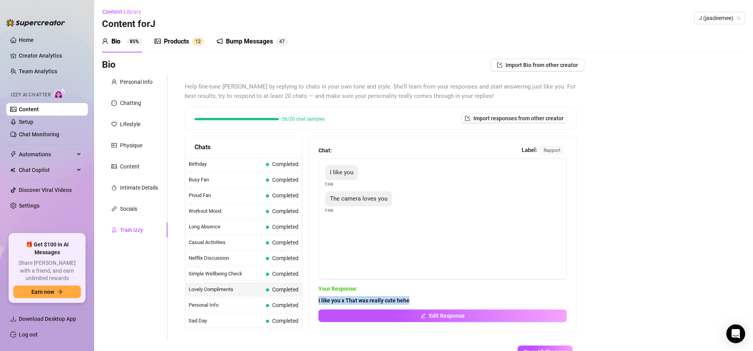
click at [440, 303] on div "Chat: Label: rapport I like you Fan The camera loves you Fan Your Response: I l…" at bounding box center [442, 233] width 267 height 195
drag, startPoint x: 242, startPoint y: 306, endPoint x: 287, endPoint y: 309, distance: 46.0
click at [242, 306] on span "Personal Info" at bounding box center [226, 306] width 74 height 8
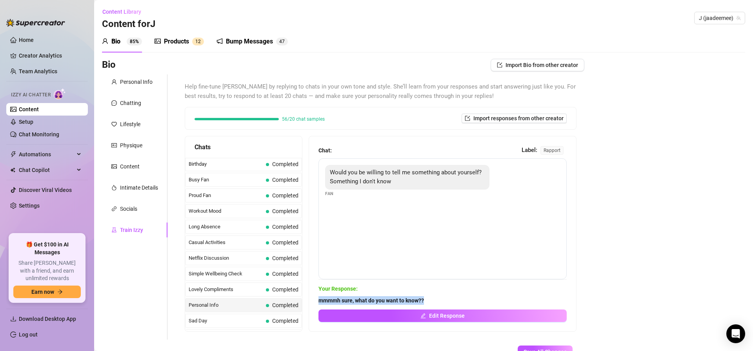
drag, startPoint x: 321, startPoint y: 302, endPoint x: 460, endPoint y: 302, distance: 139.6
click at [458, 302] on span "mmmmh sure, what do you want to know??" at bounding box center [442, 300] width 248 height 9
click at [280, 319] on span "Completed" at bounding box center [285, 321] width 26 height 6
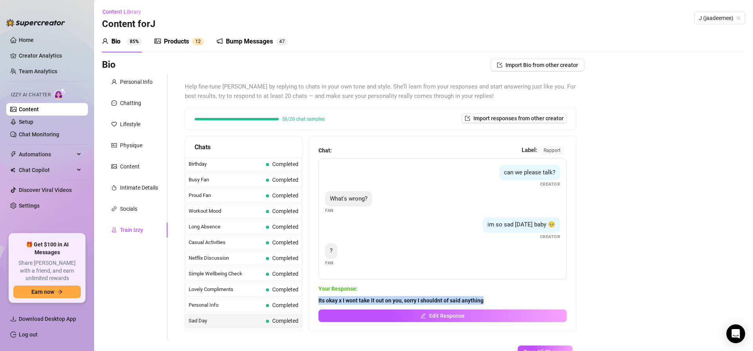
drag, startPoint x: 318, startPoint y: 298, endPoint x: 511, endPoint y: 300, distance: 192.9
click at [511, 300] on div "Chat: Label: rapport can we please talk? Creator What's wrong? Fan im so sad [D…" at bounding box center [442, 233] width 267 height 195
click at [583, 313] on div "Help fine-tune [PERSON_NAME] by replying to chats in your own tone and style. S…" at bounding box center [380, 206] width 407 height 265
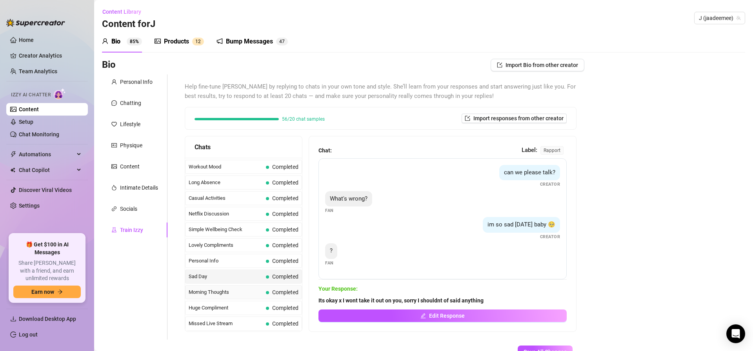
click at [249, 295] on span "Morning Thoughts" at bounding box center [226, 293] width 74 height 8
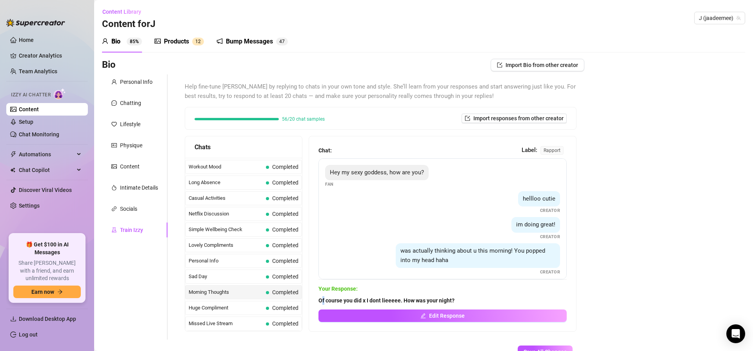
click at [325, 301] on strong "Of course you did x I dont lieeeee. How was your night?" at bounding box center [386, 301] width 136 height 6
drag, startPoint x: 319, startPoint y: 301, endPoint x: 537, endPoint y: 303, distance: 217.6
click at [530, 302] on span "Of course you did x I dont lieeeee. How was your night?" at bounding box center [442, 300] width 248 height 9
drag, startPoint x: 241, startPoint y: 311, endPoint x: 284, endPoint y: 315, distance: 43.0
click at [241, 311] on span "Huge Compliment" at bounding box center [226, 308] width 74 height 8
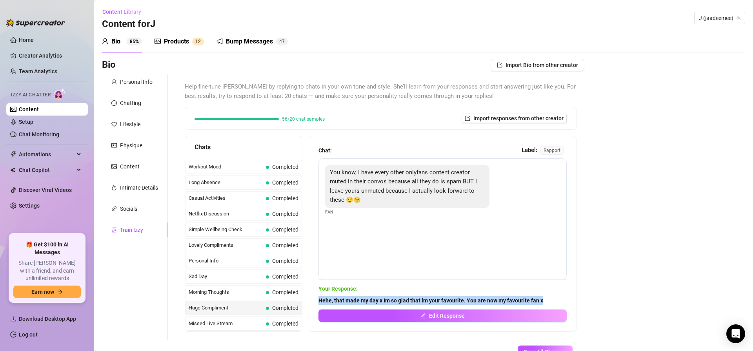
drag, startPoint x: 320, startPoint y: 302, endPoint x: 561, endPoint y: 305, distance: 241.2
click at [559, 305] on div "Hehe, that made my day x Im so glad that im your favourite. You are now my favo…" at bounding box center [442, 309] width 248 height 26
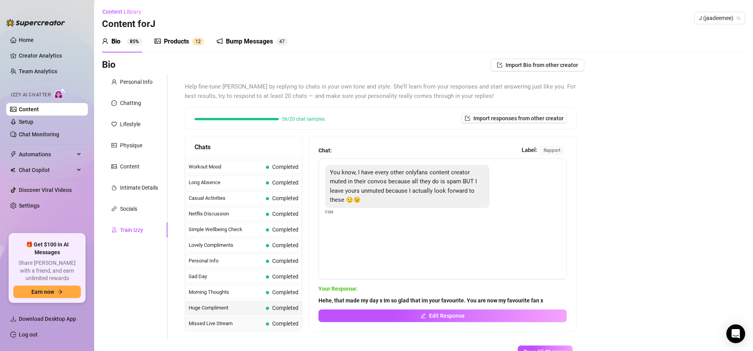
click at [249, 322] on span "Missed Live Stream" at bounding box center [226, 324] width 74 height 8
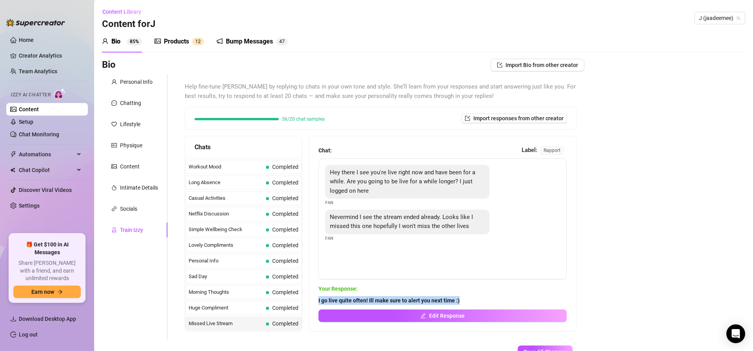
drag, startPoint x: 314, startPoint y: 299, endPoint x: 497, endPoint y: 302, distance: 183.1
click at [499, 301] on div "Chat: Label: rapport Hey there I see you're live right now and have been for a …" at bounding box center [442, 233] width 267 height 195
